Goal: Complete application form: Complete application form

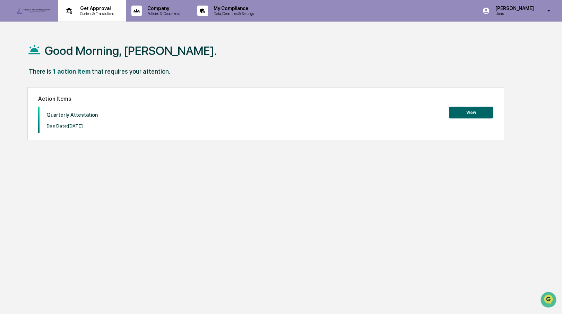
click at [83, 9] on p "Get Approval" at bounding box center [96, 9] width 43 height 6
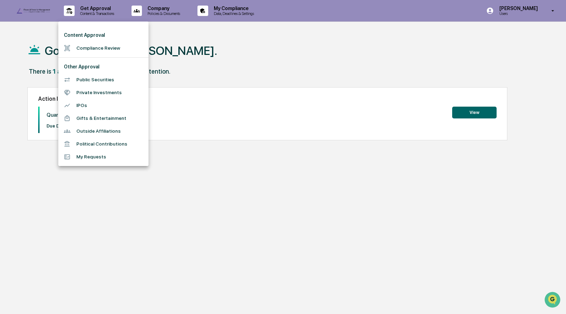
click at [87, 119] on li "Gifts & Entertainment" at bounding box center [103, 118] width 90 height 13
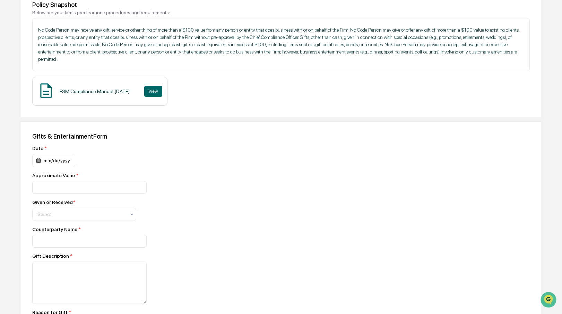
scroll to position [125, 0]
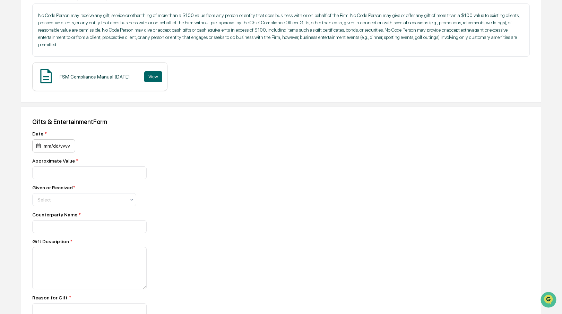
click at [55, 152] on div "mm/dd/yyyy" at bounding box center [53, 145] width 43 height 13
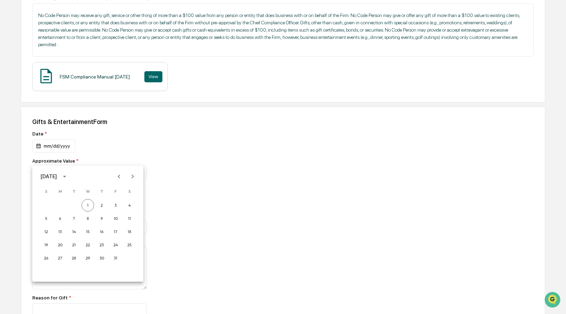
click at [269, 177] on div at bounding box center [283, 157] width 566 height 314
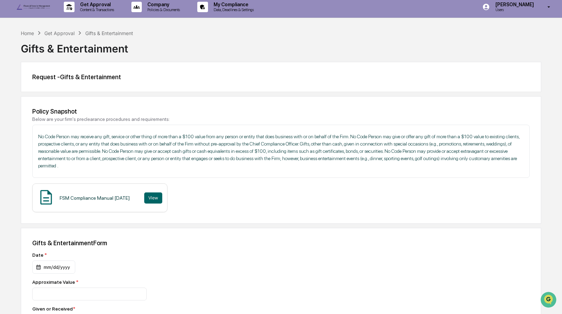
scroll to position [0, 0]
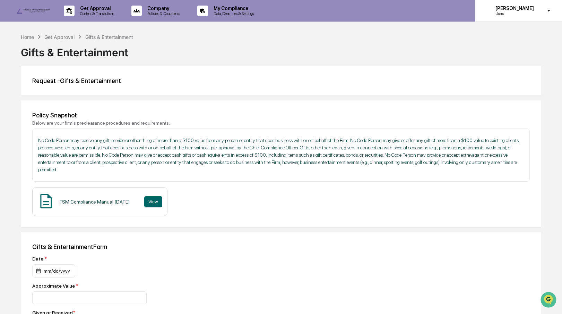
click at [546, 8] on icon at bounding box center [549, 11] width 12 height 7
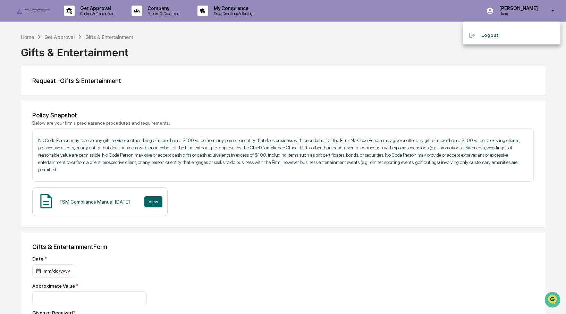
click at [270, 49] on div at bounding box center [283, 157] width 566 height 314
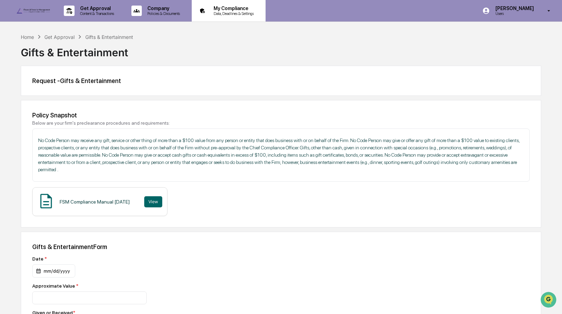
click at [227, 15] on p "Data, Deadlines & Settings" at bounding box center [232, 13] width 49 height 5
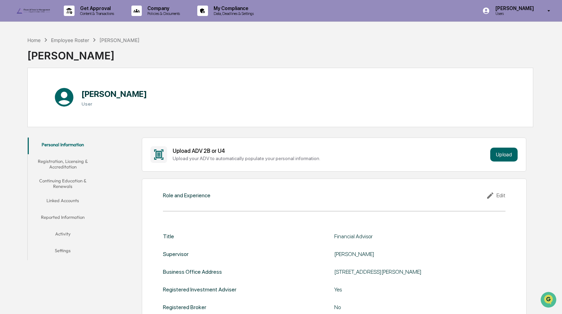
click at [61, 217] on button "Reported Information" at bounding box center [63, 218] width 70 height 17
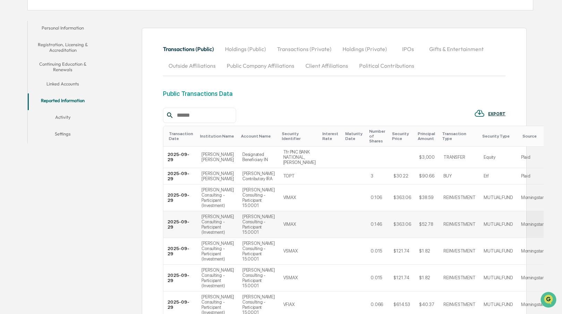
scroll to position [58, 0]
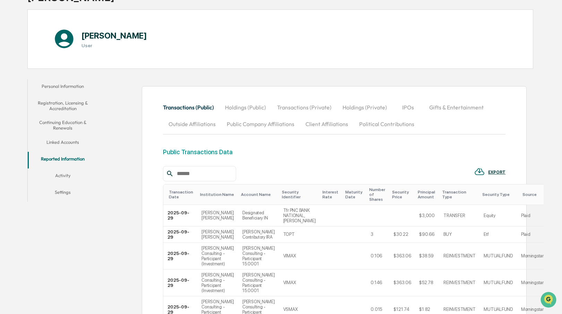
click at [440, 191] on th "Transaction Type" at bounding box center [460, 194] width 40 height 20
click at [442, 195] on div "Transaction Type" at bounding box center [459, 194] width 35 height 10
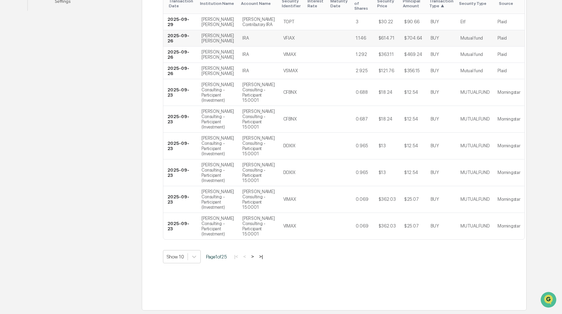
scroll to position [281, 0]
click at [255, 255] on button ">" at bounding box center [252, 256] width 7 height 6
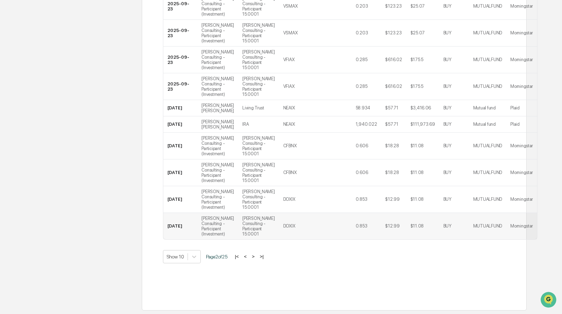
scroll to position [307, 0]
click at [257, 255] on button ">" at bounding box center [253, 256] width 7 height 6
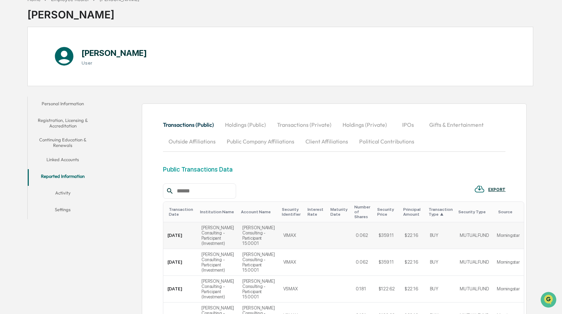
scroll to position [0, 0]
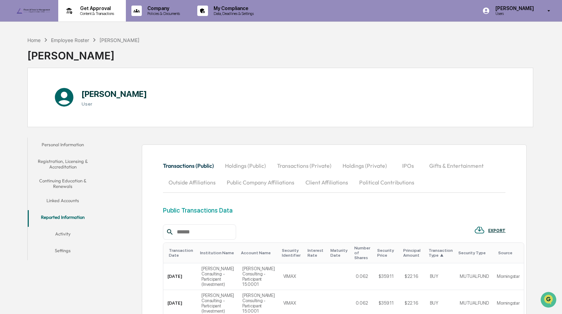
click at [93, 9] on p "Get Approval" at bounding box center [96, 9] width 43 height 6
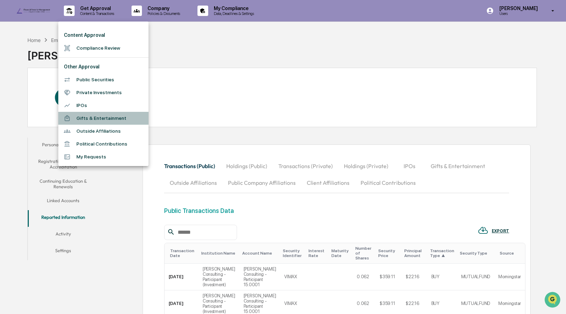
click at [92, 116] on li "Gifts & Entertainment" at bounding box center [103, 118] width 90 height 13
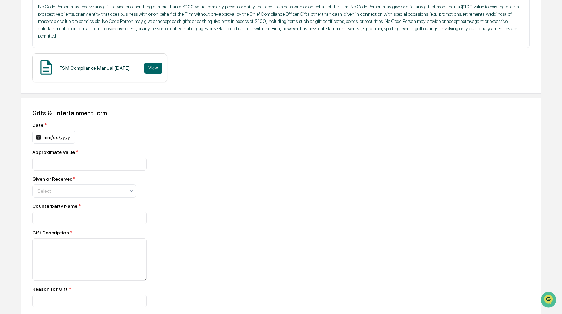
scroll to position [139, 0]
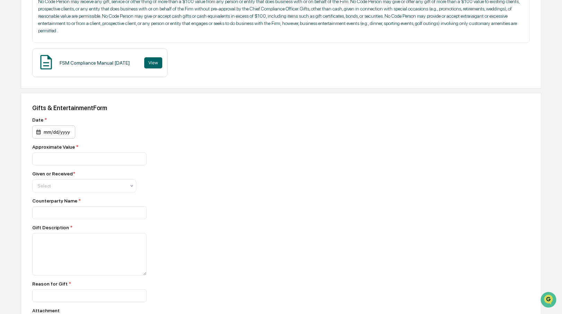
click at [56, 138] on div "mm/dd/yyyy" at bounding box center [53, 131] width 43 height 13
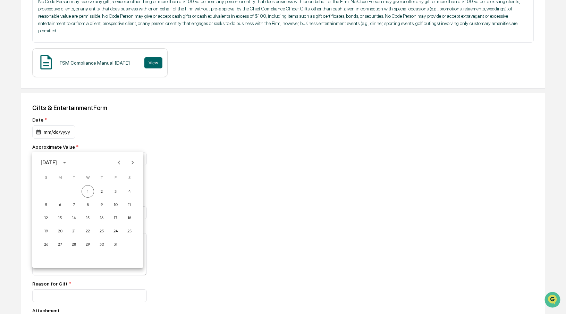
click at [119, 163] on icon "Previous month" at bounding box center [119, 163] width 8 height 8
click at [61, 187] on button "1" at bounding box center [60, 191] width 12 height 12
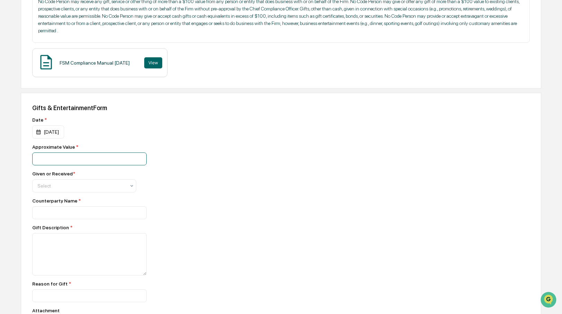
click at [52, 165] on input "number" at bounding box center [89, 158] width 115 height 13
type input "***"
click at [57, 213] on div "Received" at bounding box center [84, 216] width 103 height 14
click at [55, 219] on input at bounding box center [89, 212] width 115 height 13
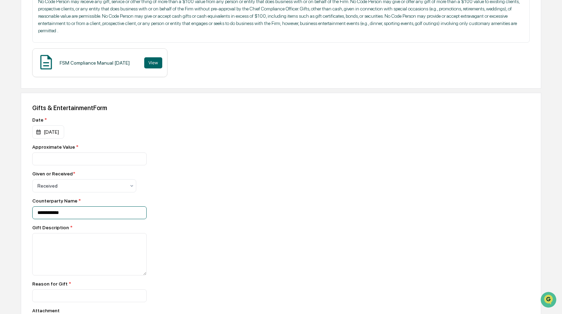
type input "**********"
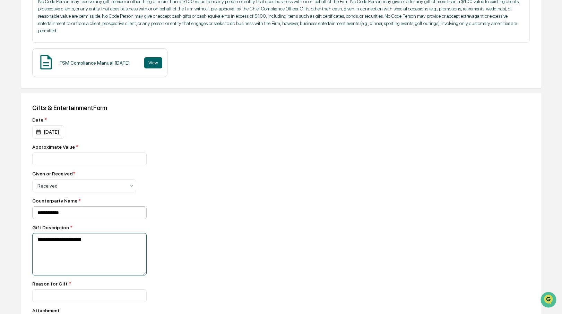
type textarea "**********"
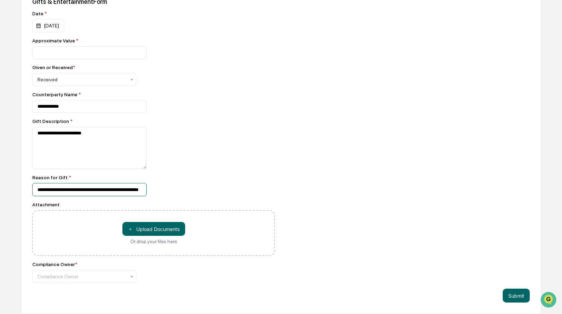
scroll to position [264, 0]
type input "**********"
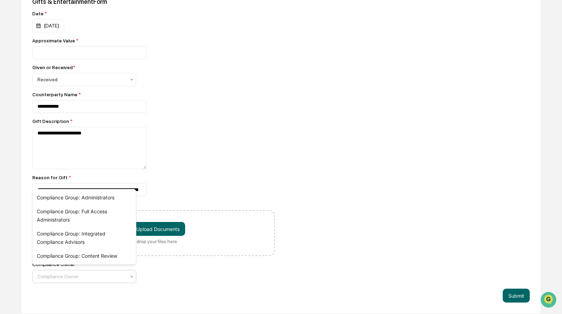
click at [87, 276] on div at bounding box center [81, 276] width 88 height 7
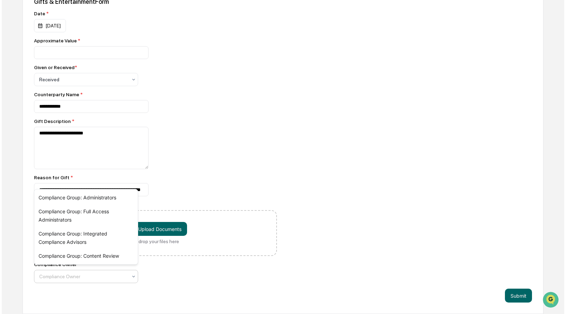
scroll to position [0, 0]
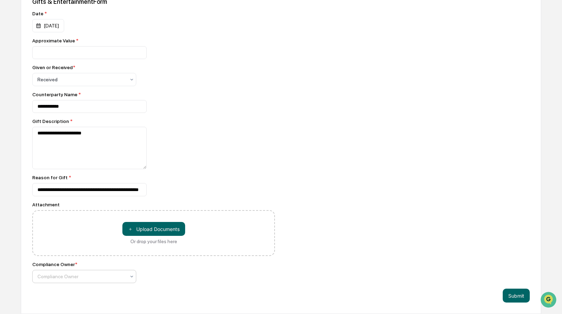
click at [87, 276] on div at bounding box center [81, 276] width 88 height 7
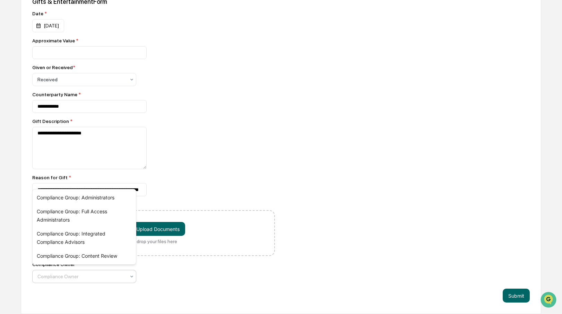
click at [87, 276] on div at bounding box center [81, 276] width 88 height 7
click at [100, 197] on div "Compliance Group: Administrators" at bounding box center [84, 197] width 103 height 14
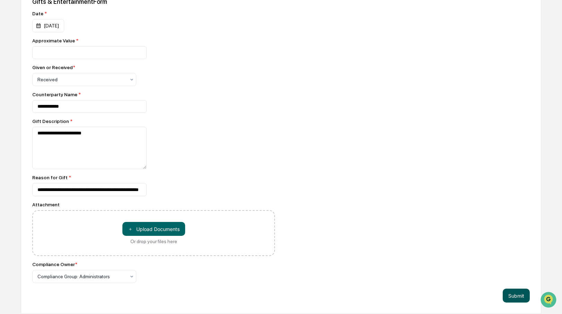
click at [507, 291] on button "Submit" at bounding box center [516, 295] width 27 height 14
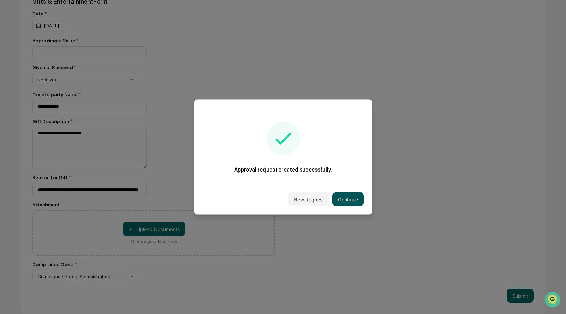
click at [345, 199] on button "Continue" at bounding box center [347, 199] width 31 height 14
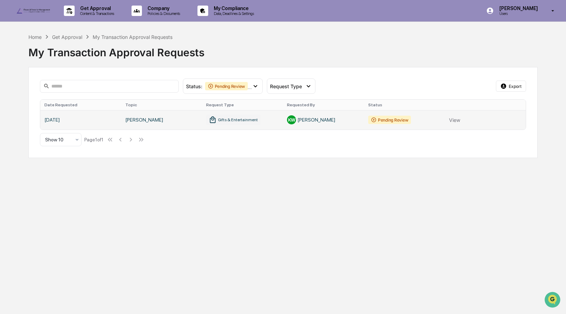
click at [382, 129] on link at bounding box center [283, 119] width 486 height 19
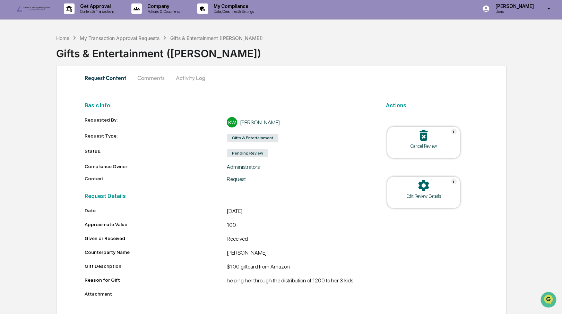
scroll to position [2, 0]
click at [427, 195] on div "Edit Review Details" at bounding box center [424, 195] width 62 height 5
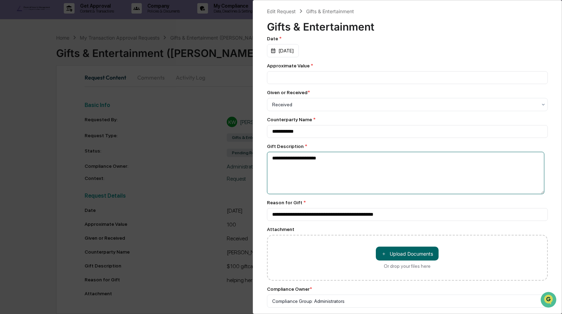
click at [313, 171] on textarea "**********" at bounding box center [406, 173] width 278 height 42
drag, startPoint x: 311, startPoint y: 171, endPoint x: 379, endPoint y: 163, distance: 68.1
click at [379, 163] on div "**********" at bounding box center [407, 168] width 281 height 51
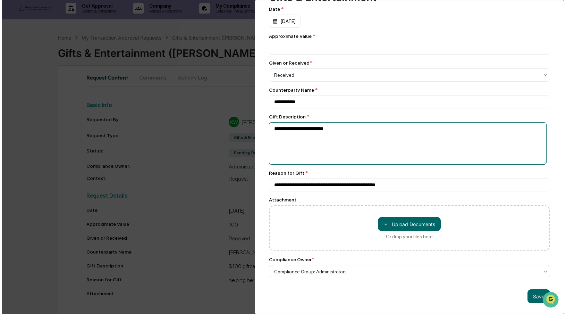
scroll to position [52, 0]
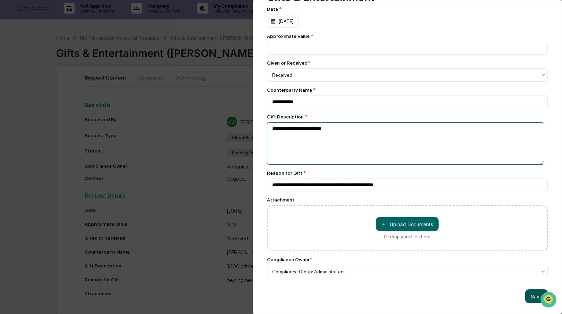
type textarea "**********"
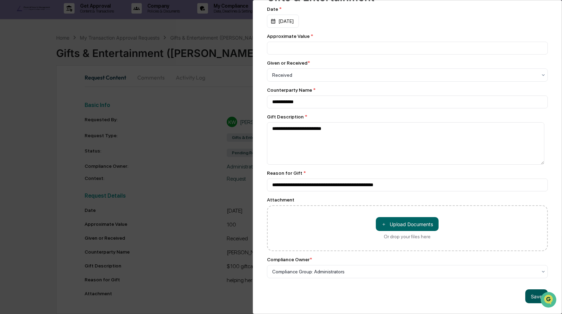
click at [532, 293] on button "Save" at bounding box center [537, 296] width 23 height 14
